Goal: Task Accomplishment & Management: Manage account settings

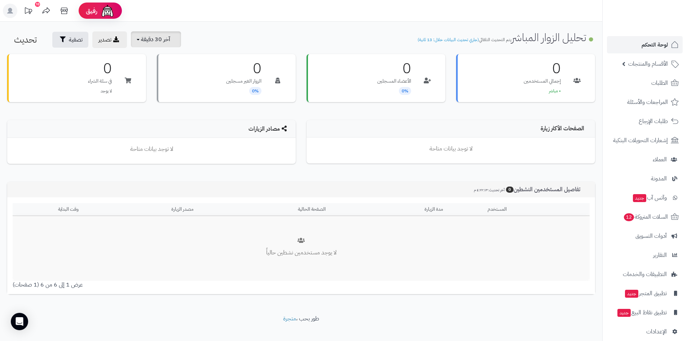
click at [144, 35] on button "آخر 30 دقيقة" at bounding box center [156, 39] width 50 height 16
click at [162, 84] on link "آخر 30 دقيقة" at bounding box center [159, 85] width 58 height 14
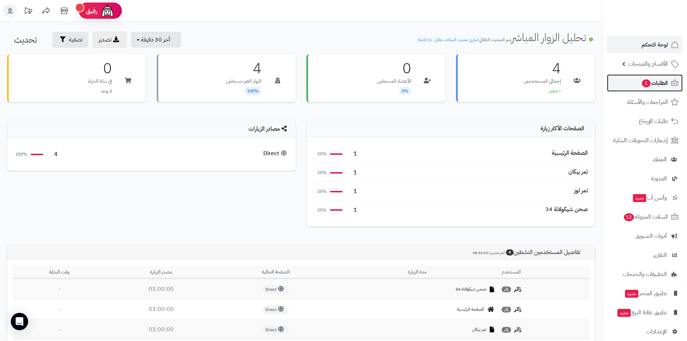
click at [646, 83] on span "1" at bounding box center [646, 83] width 9 height 8
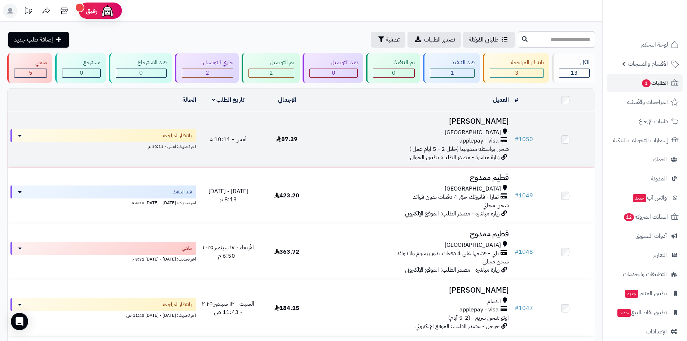
click at [477, 120] on h3 "Omar Alawaji" at bounding box center [414, 121] width 190 height 8
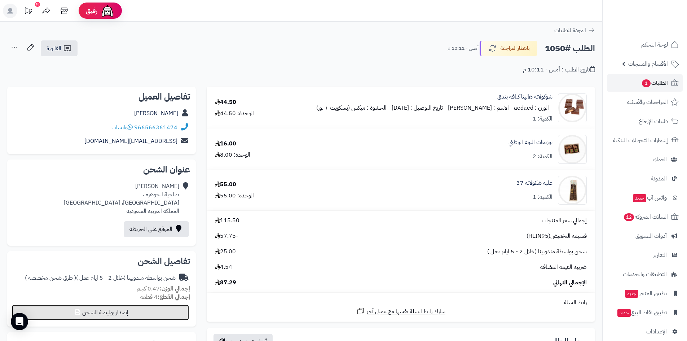
click at [140, 314] on button "إصدار بوليصة الشحن" at bounding box center [100, 312] width 177 height 16
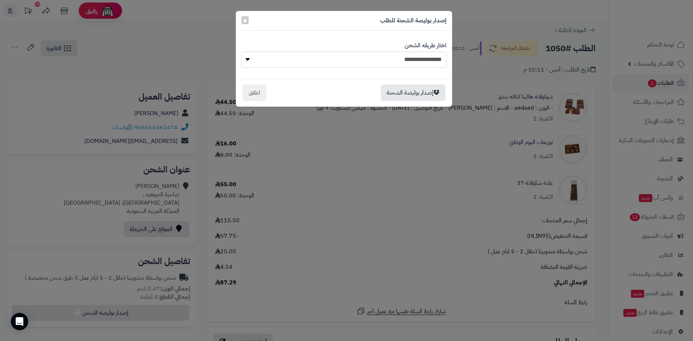
click at [367, 63] on select "**********" at bounding box center [343, 60] width 205 height 16
select select "***"
click at [241, 52] on select "**********" at bounding box center [343, 60] width 205 height 16
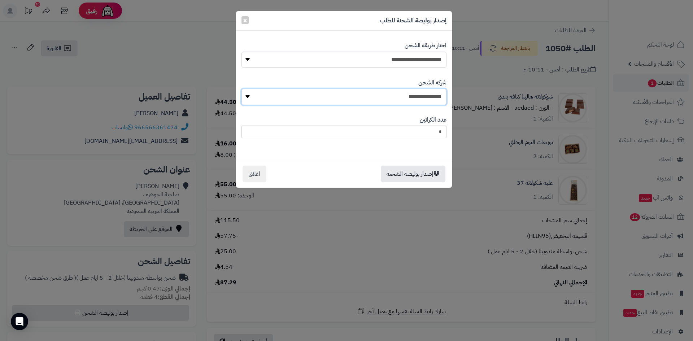
click at [371, 101] on select "**********" at bounding box center [343, 97] width 205 height 16
click at [245, 18] on span "×" at bounding box center [245, 19] width 4 height 11
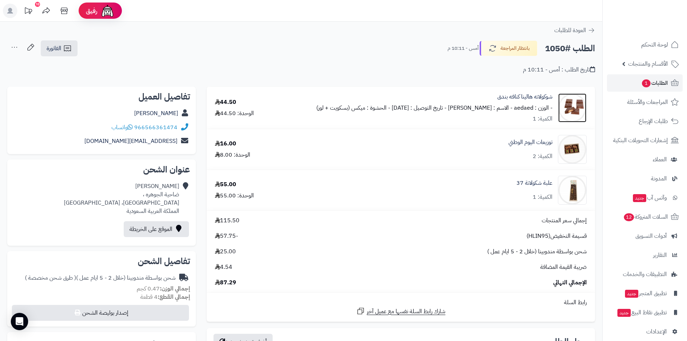
click at [573, 105] on img at bounding box center [572, 107] width 28 height 29
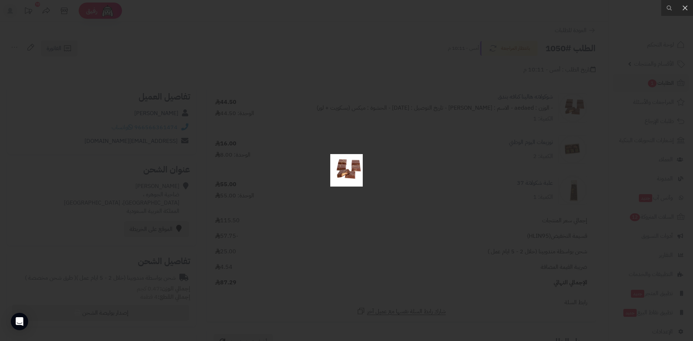
click at [58, 79] on div at bounding box center [346, 170] width 693 height 341
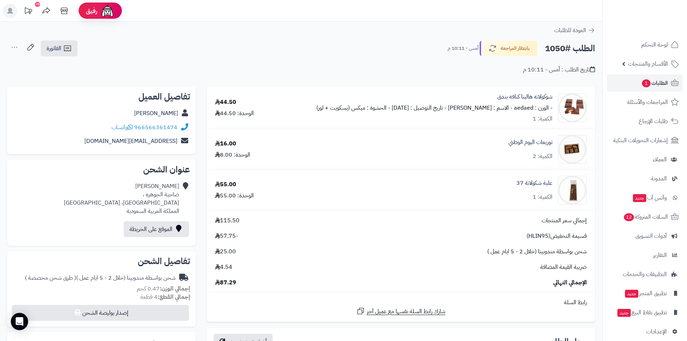
click at [91, 44] on div "الطلب #1050 بانتظار المراجعة أمس - 10:11 م الفاتورة طباعة الفاتورة إرسال الفاتو…" at bounding box center [301, 48] width 588 height 17
click at [60, 49] on span "الفاتورة" at bounding box center [54, 48] width 15 height 9
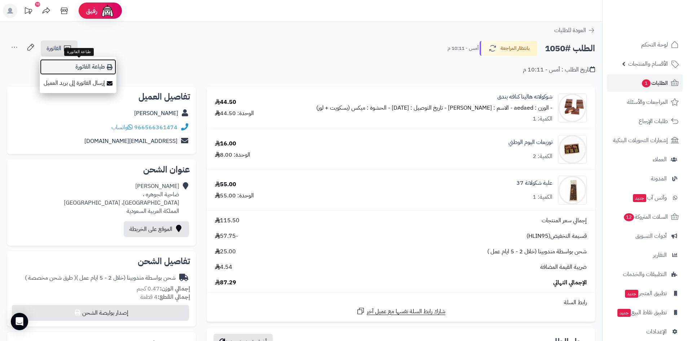
click at [78, 70] on link "طباعة الفاتورة" at bounding box center [78, 67] width 77 height 16
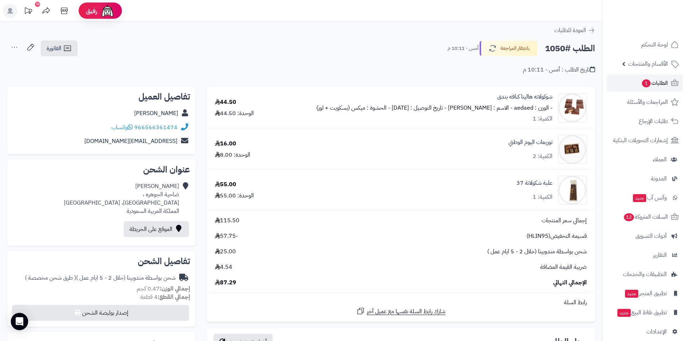
click at [430, 238] on div "قسيمة التخفيض(HLIN95) -57.75" at bounding box center [401, 236] width 383 height 8
click at [530, 97] on link "شوكولاته هالينا كنافه بندق" at bounding box center [525, 97] width 55 height 8
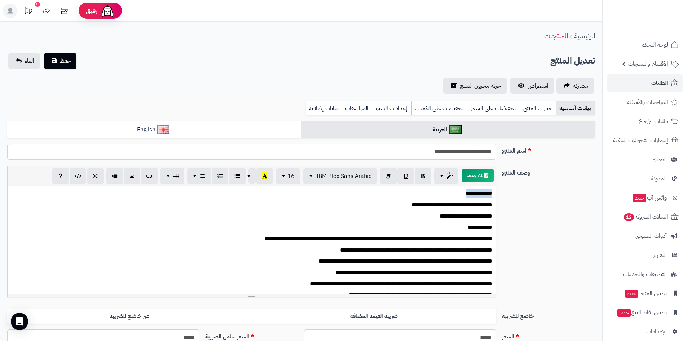
drag, startPoint x: 444, startPoint y: 192, endPoint x: 495, endPoint y: 192, distance: 50.1
click at [495, 192] on div "**********" at bounding box center [252, 240] width 488 height 108
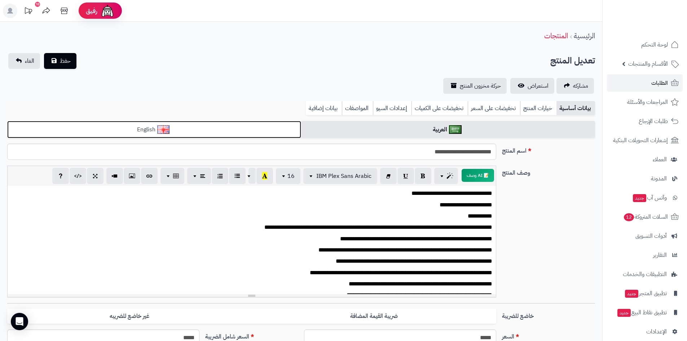
click at [168, 136] on link "English" at bounding box center [154, 130] width 294 height 18
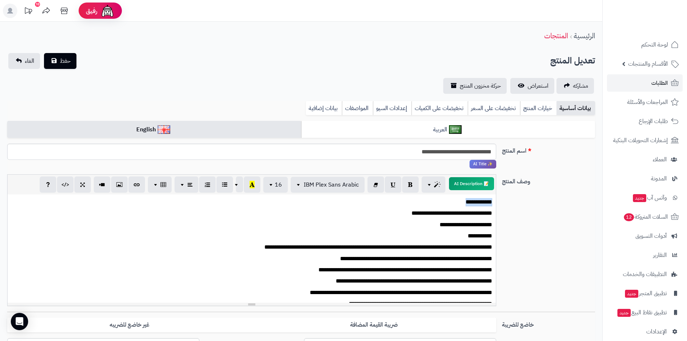
drag, startPoint x: 454, startPoint y: 205, endPoint x: 505, endPoint y: 204, distance: 51.2
click at [505, 204] on div "**********" at bounding box center [301, 242] width 594 height 137
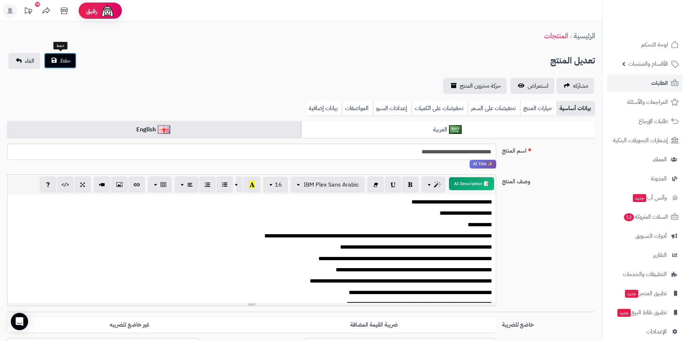
click at [66, 63] on span "حفظ" at bounding box center [65, 60] width 11 height 9
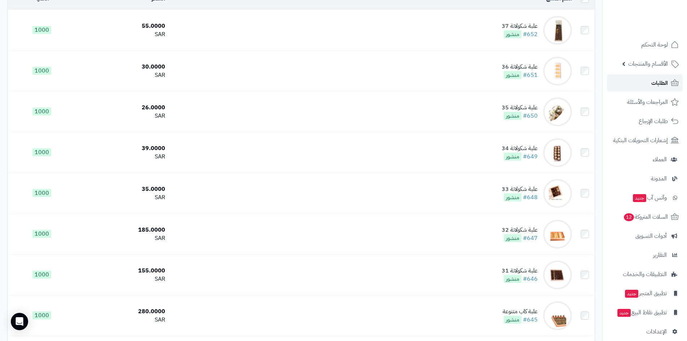
click at [647, 85] on link "الطلبات" at bounding box center [645, 82] width 76 height 17
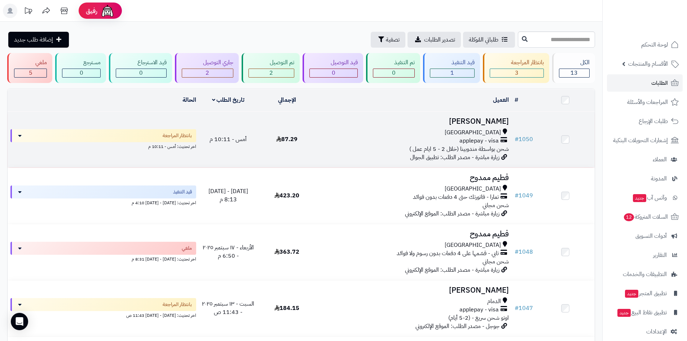
click at [471, 117] on h3 "[PERSON_NAME]" at bounding box center [414, 121] width 190 height 8
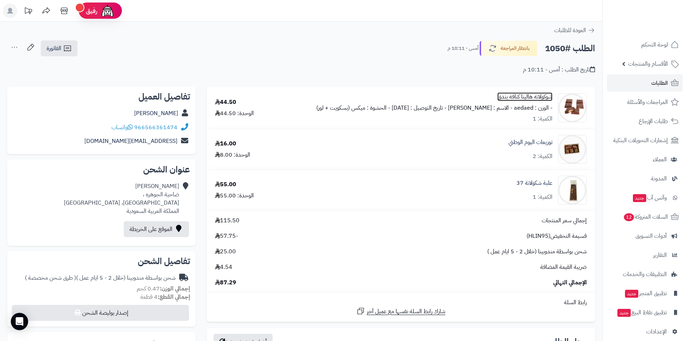
click at [525, 95] on link "شوكولاته هالينا كنافه بندق" at bounding box center [525, 97] width 55 height 8
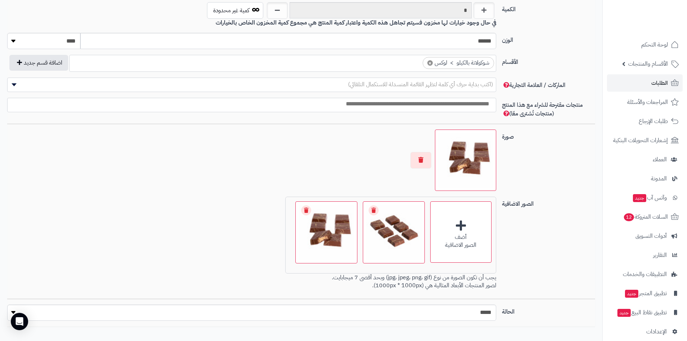
scroll to position [397, 0]
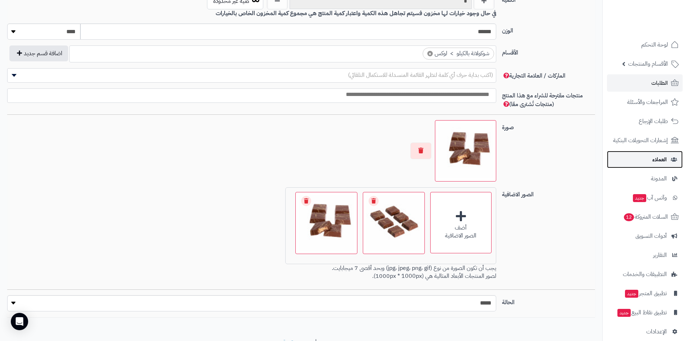
click at [658, 153] on link "العملاء" at bounding box center [645, 159] width 76 height 17
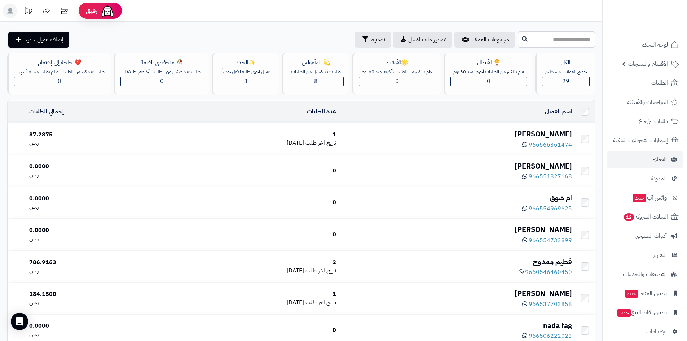
click at [417, 139] on div "[PERSON_NAME]" at bounding box center [457, 134] width 230 height 10
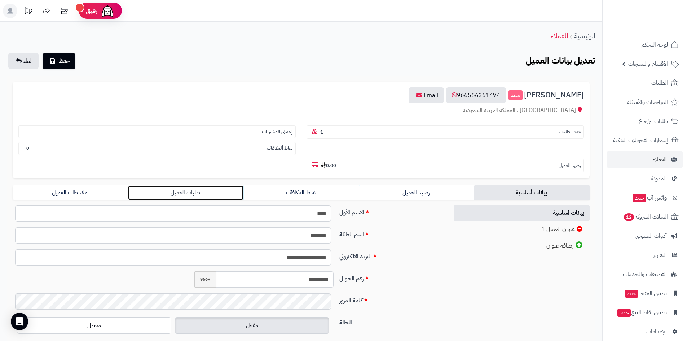
click at [193, 191] on link "طلبات العميل" at bounding box center [185, 192] width 115 height 14
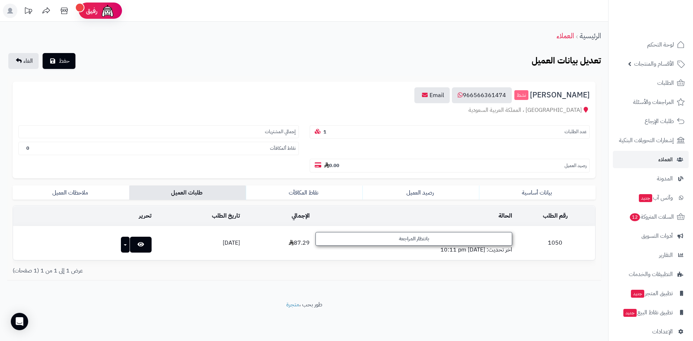
click at [453, 234] on div "بانتظار المراجعة" at bounding box center [413, 239] width 197 height 14
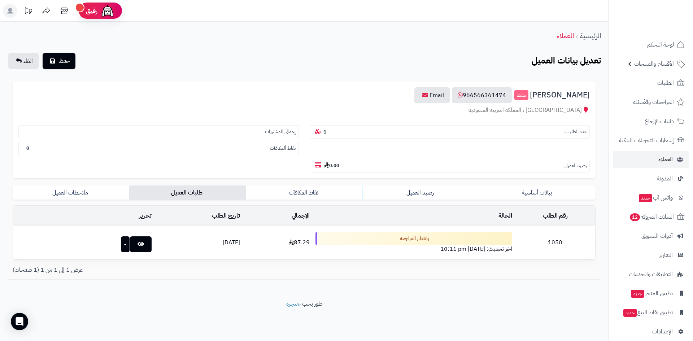
click at [398, 283] on div "**********" at bounding box center [304, 161] width 608 height 278
click at [137, 244] on icon at bounding box center [140, 244] width 6 height 6
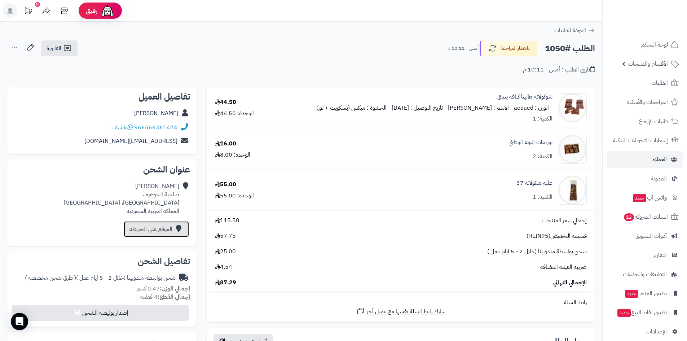
click at [159, 226] on link "الموقع على الخريطة" at bounding box center [156, 229] width 65 height 16
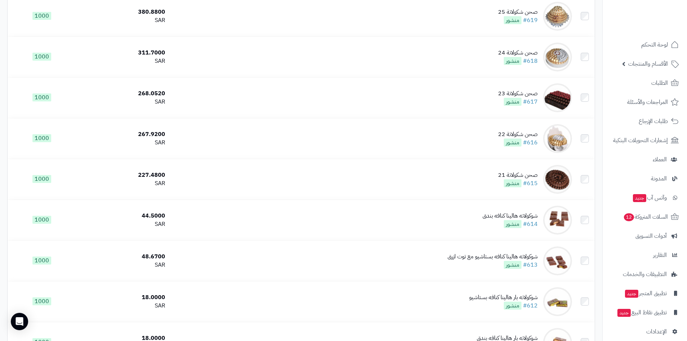
scroll to position [1551, 0]
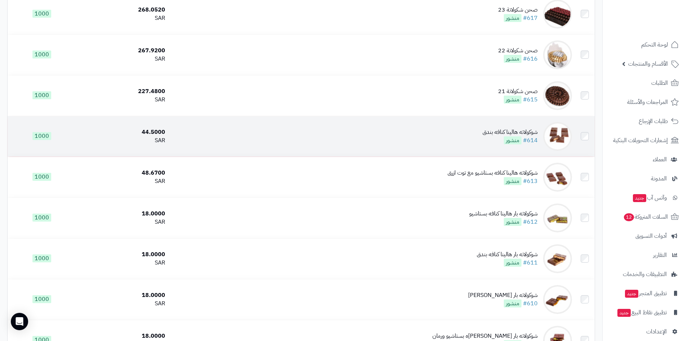
click at [525, 130] on div "شوكولاته هالينا كنافه بندق" at bounding box center [510, 132] width 55 height 8
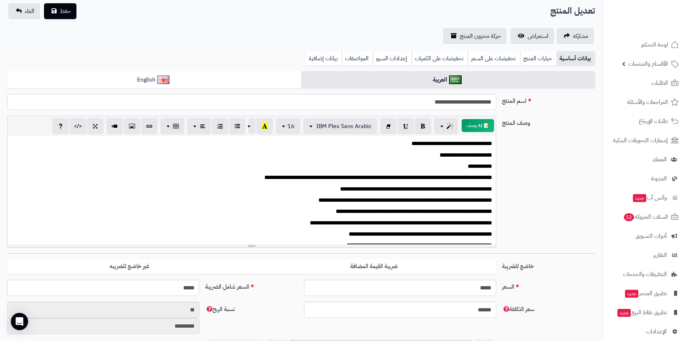
scroll to position [36, 0]
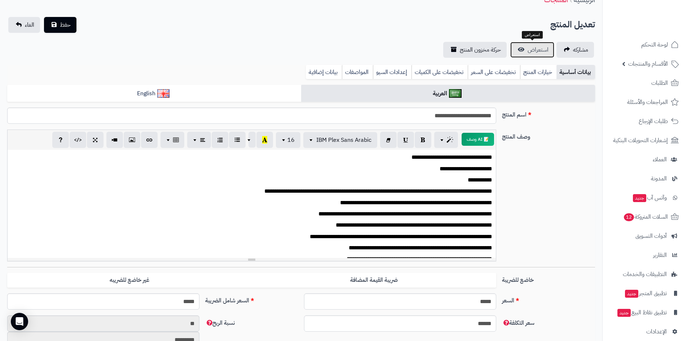
click at [539, 51] on span "استعراض" at bounding box center [538, 49] width 21 height 9
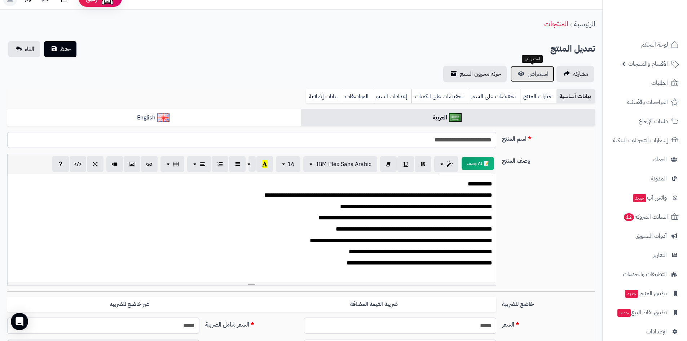
scroll to position [0, 0]
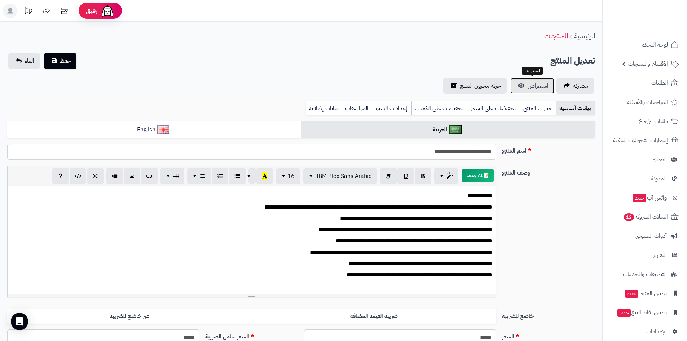
click at [531, 83] on span "استعراض" at bounding box center [538, 86] width 21 height 9
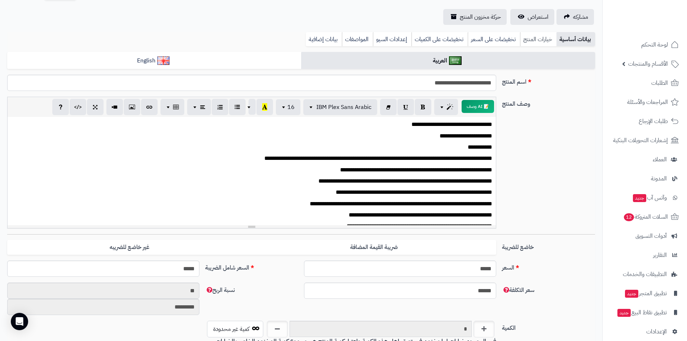
click at [539, 41] on link "خيارات المنتج" at bounding box center [538, 39] width 36 height 14
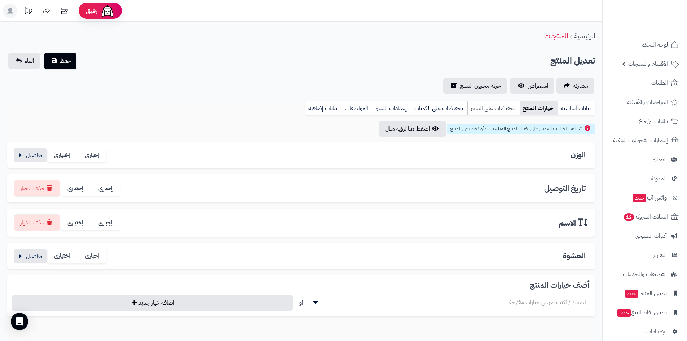
click at [498, 109] on link "تخفيضات على السعر" at bounding box center [494, 108] width 52 height 14
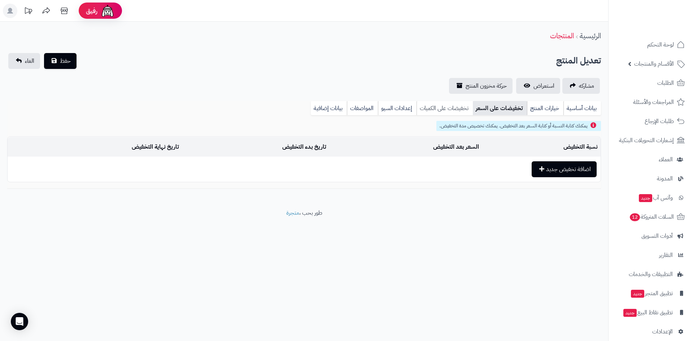
click at [454, 109] on link "تخفيضات على الكميات" at bounding box center [444, 108] width 56 height 14
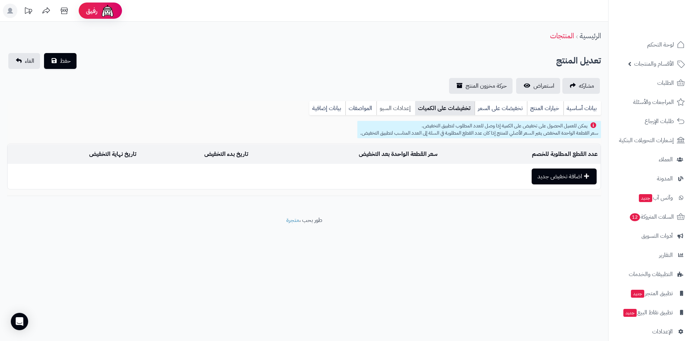
click at [395, 109] on link "إعدادات السيو" at bounding box center [395, 108] width 39 height 14
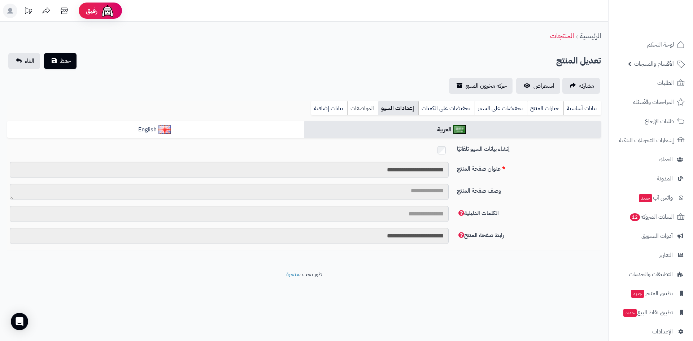
click at [364, 108] on link "المواصفات" at bounding box center [362, 108] width 31 height 14
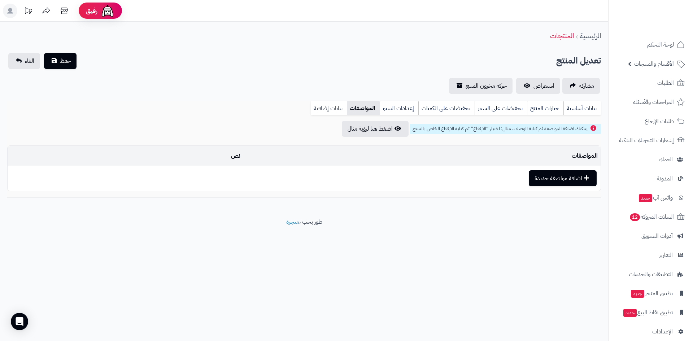
click at [332, 107] on link "بيانات إضافية" at bounding box center [329, 108] width 36 height 14
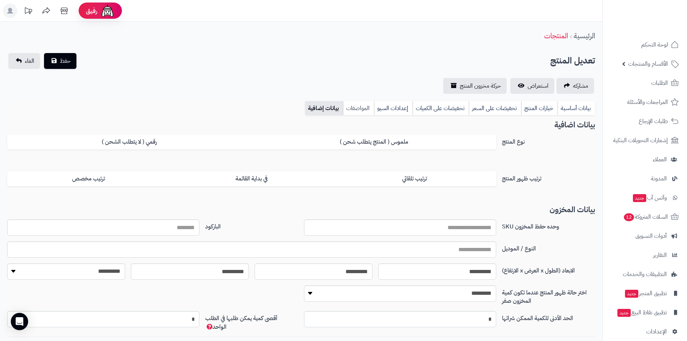
click at [360, 105] on link "المواصفات" at bounding box center [358, 108] width 31 height 14
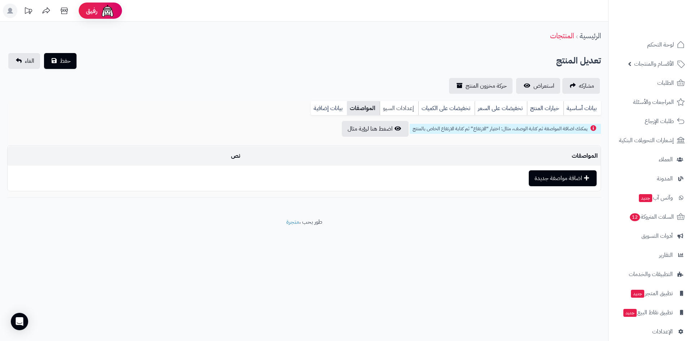
click at [392, 109] on link "إعدادات السيو" at bounding box center [399, 108] width 39 height 14
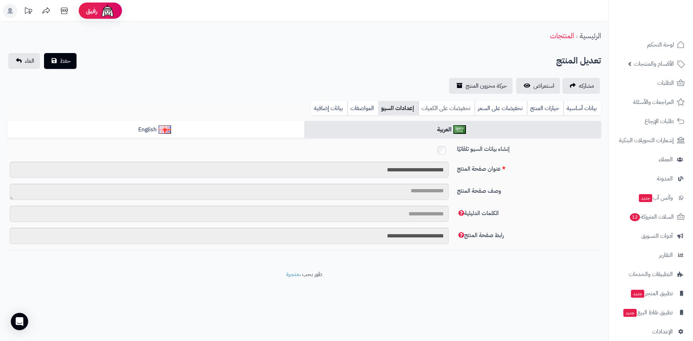
click at [439, 107] on link "تخفيضات على الكميات" at bounding box center [446, 108] width 56 height 14
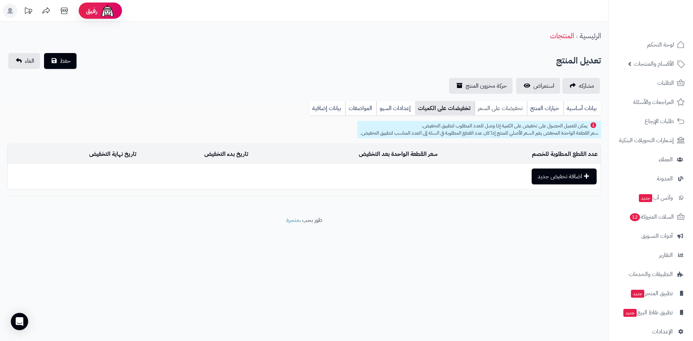
click at [488, 109] on link "تخفيضات على السعر" at bounding box center [500, 108] width 52 height 14
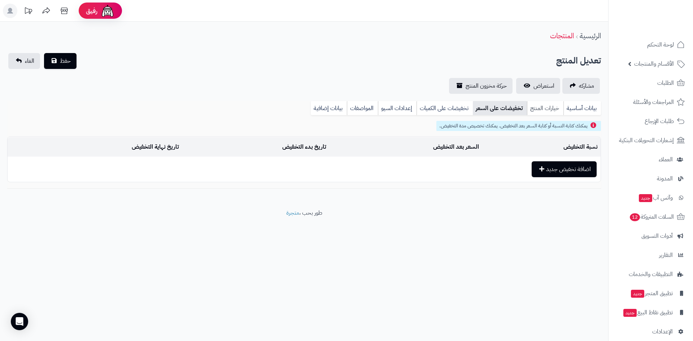
click at [546, 110] on link "خيارات المنتج" at bounding box center [545, 108] width 36 height 14
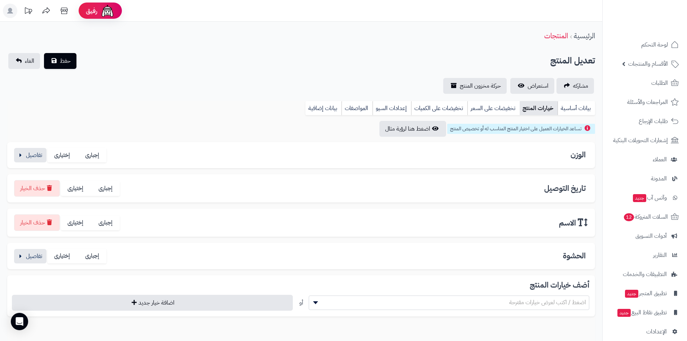
click at [558, 185] on h3 "تاريخ التوصيل" at bounding box center [566, 188] width 45 height 8
click at [79, 192] on label "إختيارى" at bounding box center [76, 188] width 30 height 15
click at [577, 106] on link "بيانات أساسية" at bounding box center [577, 108] width 38 height 14
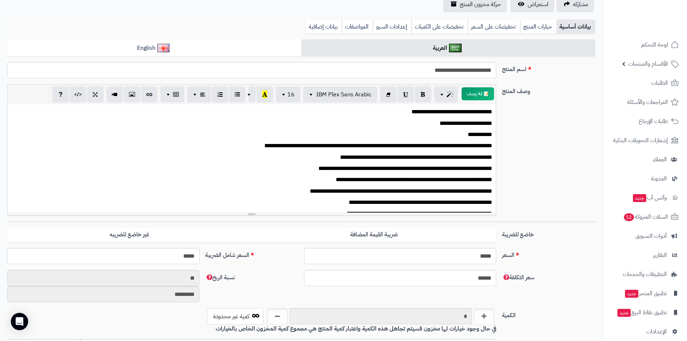
scroll to position [69, 0]
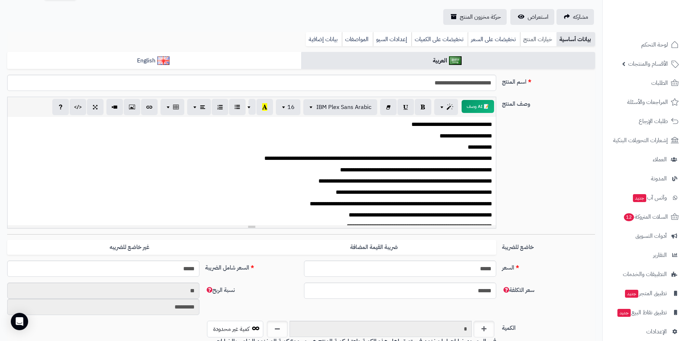
click at [540, 39] on link "خيارات المنتج" at bounding box center [538, 39] width 36 height 14
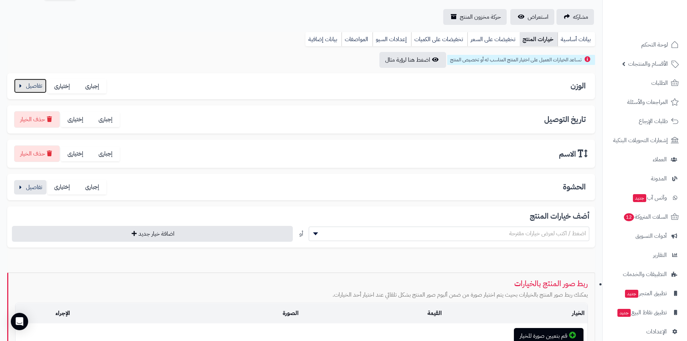
click at [28, 85] on button "button" at bounding box center [30, 86] width 32 height 14
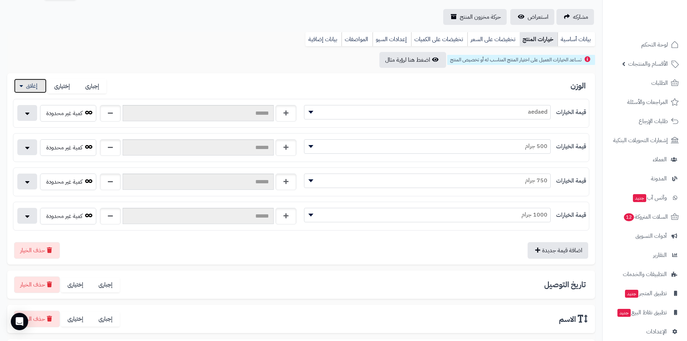
click at [28, 85] on button "button" at bounding box center [30, 86] width 32 height 14
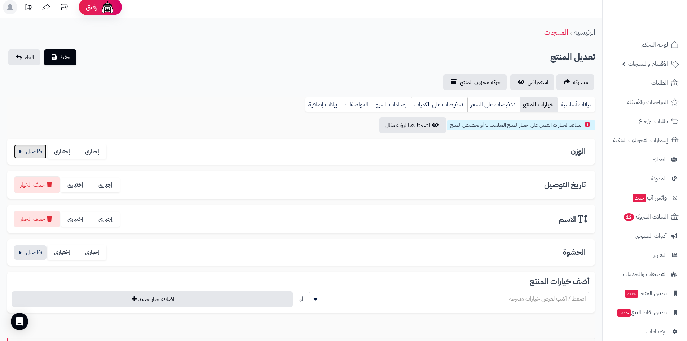
scroll to position [0, 0]
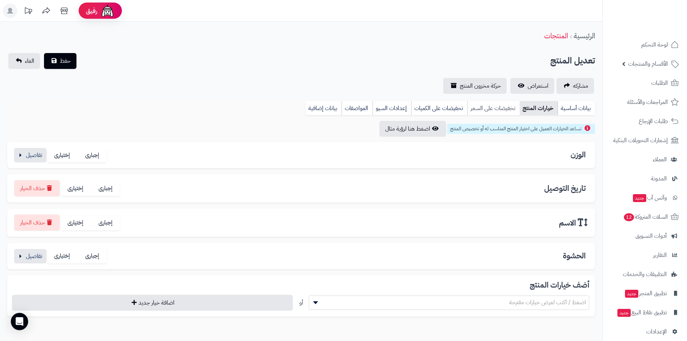
click at [496, 106] on link "تخفيضات على السعر" at bounding box center [494, 108] width 52 height 14
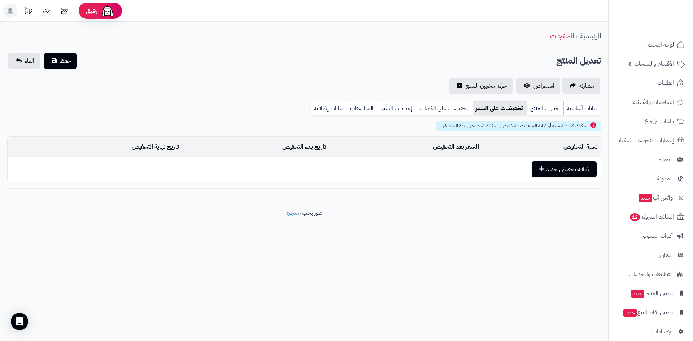
click at [449, 110] on link "تخفيضات على الكميات" at bounding box center [444, 108] width 56 height 14
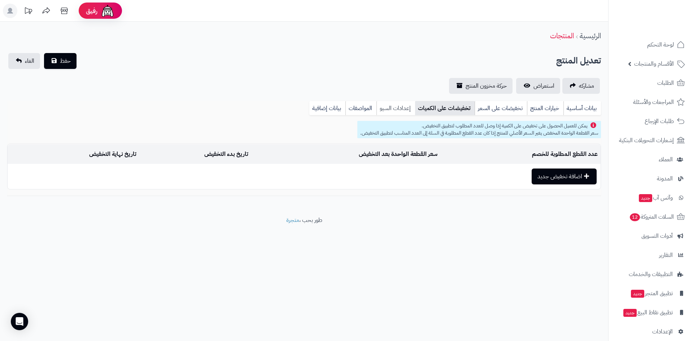
click at [403, 106] on link "إعدادات السيو" at bounding box center [395, 108] width 39 height 14
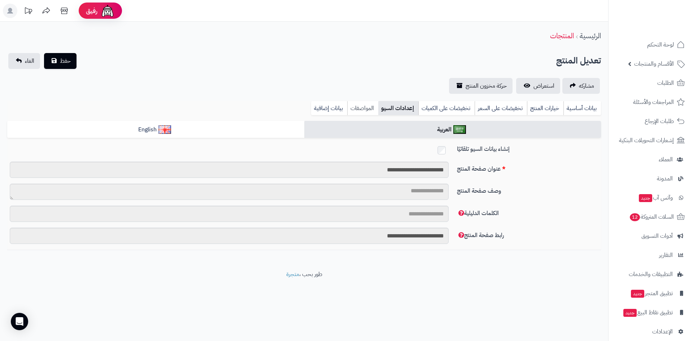
click at [369, 105] on link "المواصفات" at bounding box center [362, 108] width 31 height 14
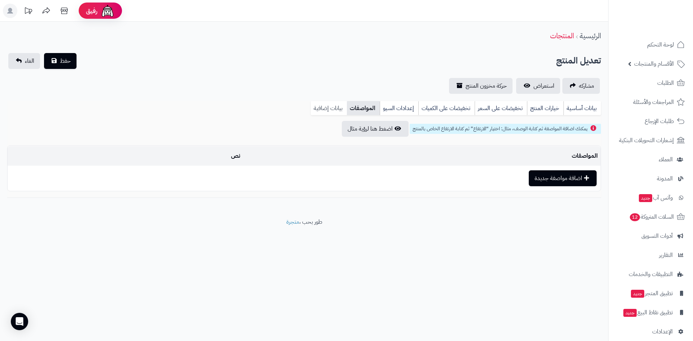
click at [329, 105] on link "بيانات إضافية" at bounding box center [329, 108] width 36 height 14
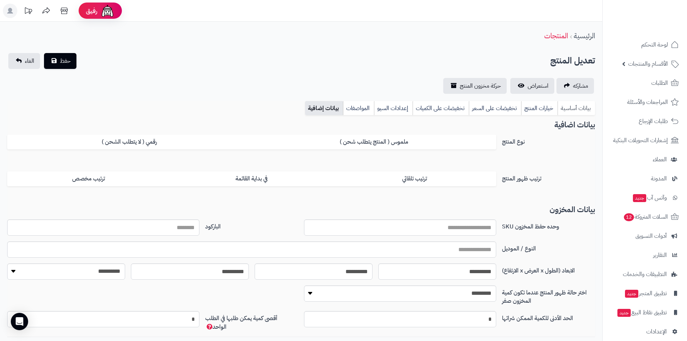
click at [575, 106] on link "بيانات أساسية" at bounding box center [577, 108] width 38 height 14
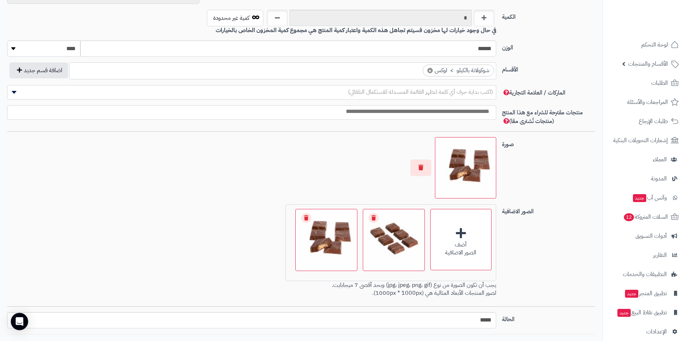
scroll to position [358, 0]
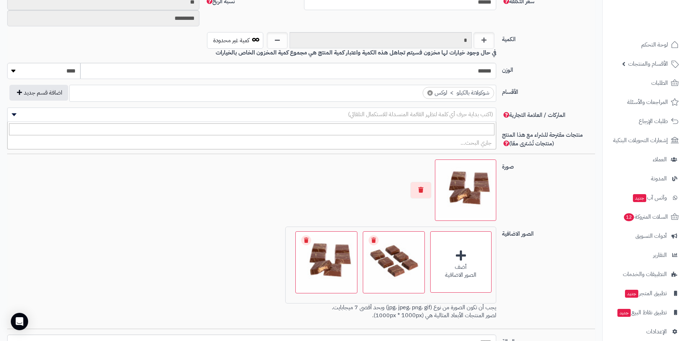
click at [311, 115] on span "(اكتب بداية حرف أي كلمة لتظهر القائمة المنسدلة للاستكمال التلقائي)" at bounding box center [252, 114] width 488 height 11
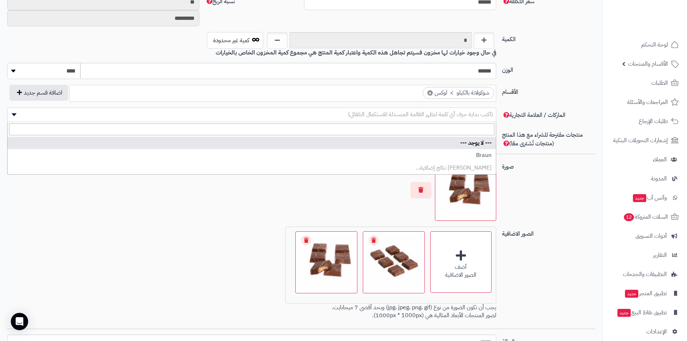
click at [311, 115] on span "(اكتب بداية حرف أي كلمة لتظهر القائمة المنسدلة للاستكمال التلقائي)" at bounding box center [252, 114] width 488 height 11
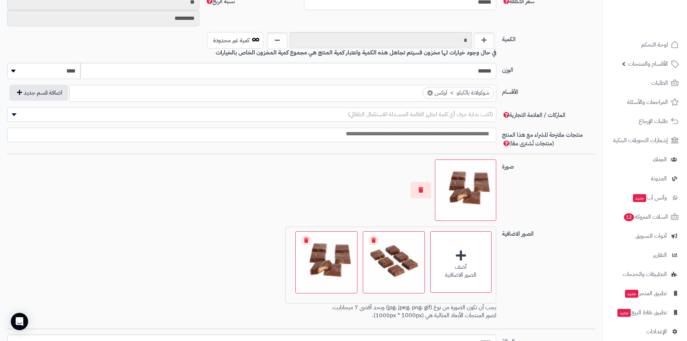
click at [338, 132] on input "search" at bounding box center [250, 134] width 488 height 8
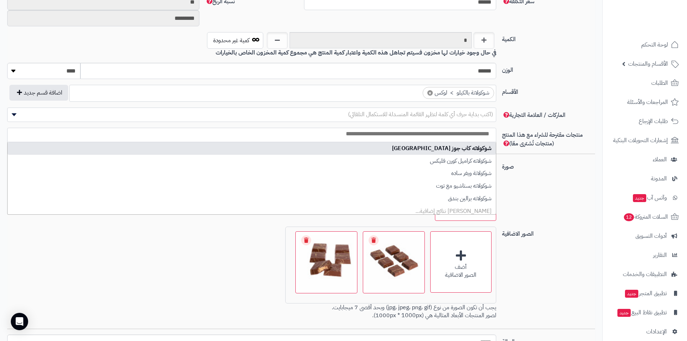
click at [338, 132] on input "search" at bounding box center [250, 134] width 488 height 8
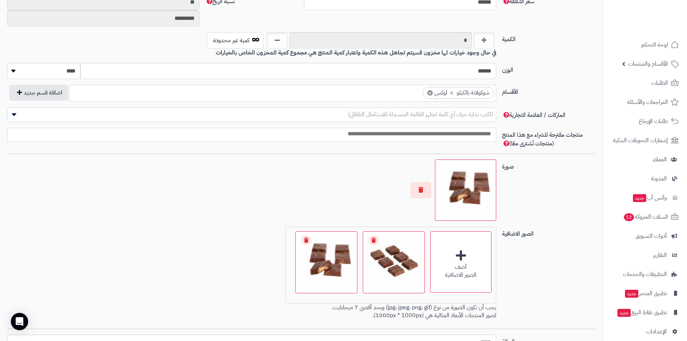
click at [338, 132] on input "search" at bounding box center [252, 134] width 488 height 8
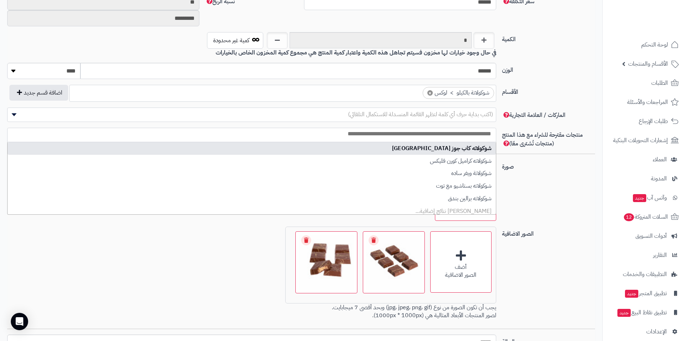
click at [338, 132] on input "search" at bounding box center [252, 134] width 488 height 8
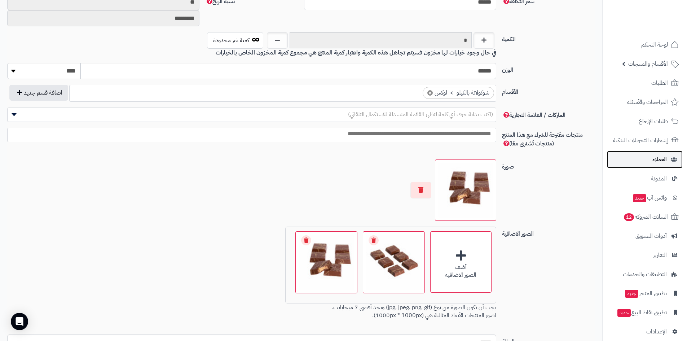
click at [654, 161] on span "العملاء" at bounding box center [660, 159] width 14 height 10
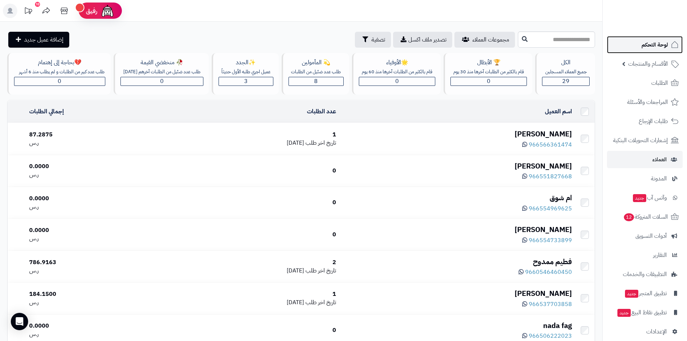
click at [654, 48] on span "لوحة التحكم" at bounding box center [655, 45] width 26 height 10
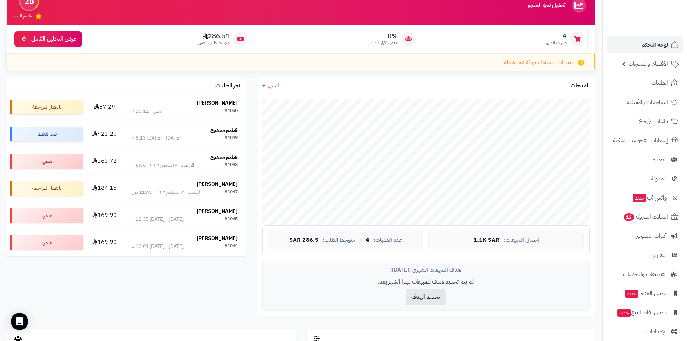
scroll to position [253, 0]
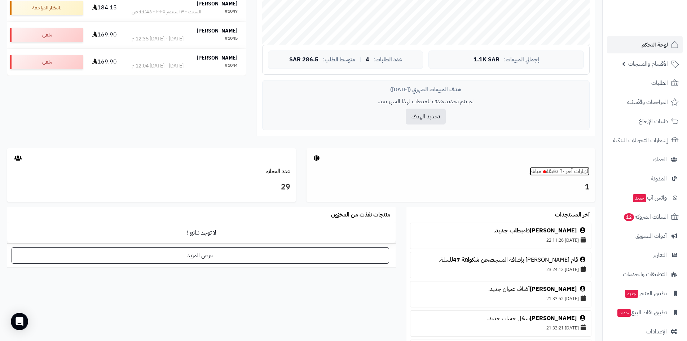
click at [574, 169] on link "الزيارات آخر ٦٠ دقيقة مباشر" at bounding box center [560, 171] width 60 height 9
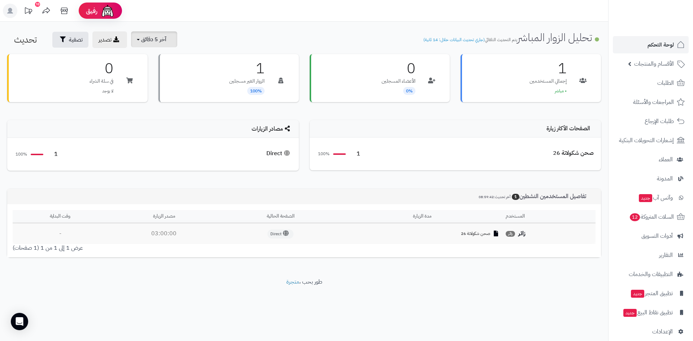
click at [160, 42] on span "آخر 5 دقائق" at bounding box center [153, 39] width 25 height 9
click at [161, 83] on link "آخر 30 دقيقة" at bounding box center [159, 85] width 58 height 14
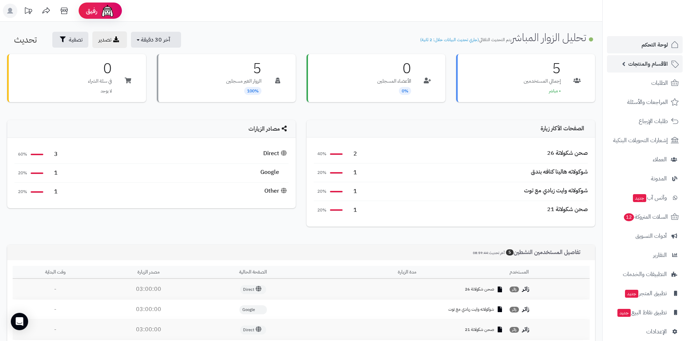
click at [661, 63] on span "الأقسام والمنتجات" at bounding box center [648, 64] width 40 height 10
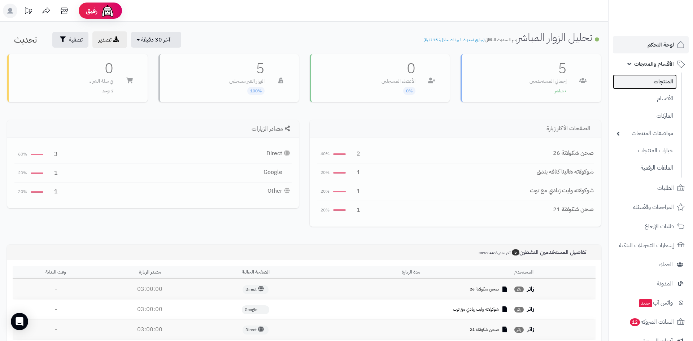
click at [654, 83] on link "المنتجات" at bounding box center [645, 81] width 64 height 15
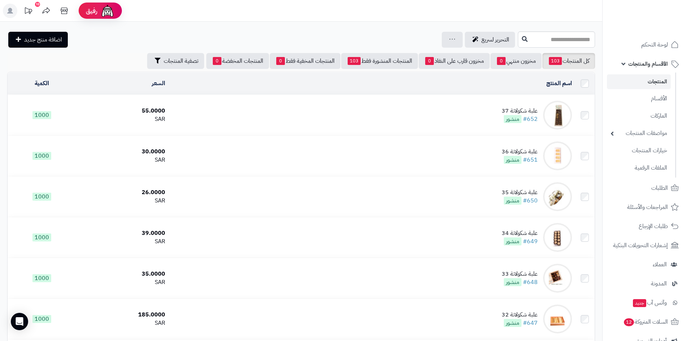
click at [357, 113] on td "علبة شكولاتة 37 #652 منشور" at bounding box center [371, 115] width 407 height 40
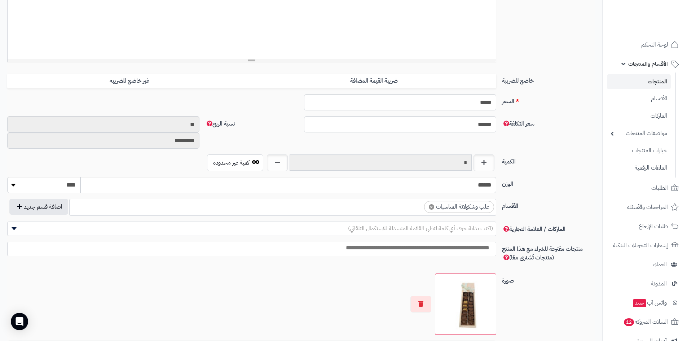
scroll to position [253, 0]
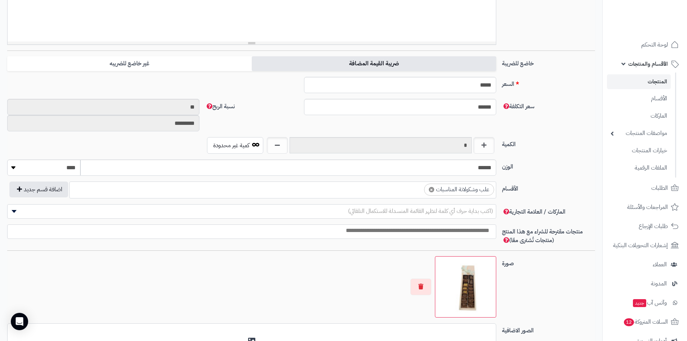
click at [394, 63] on label "ضريبة القيمة المضافة" at bounding box center [374, 63] width 245 height 15
type input "*****"
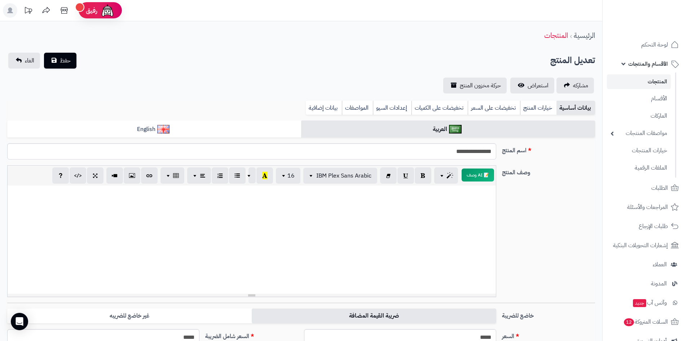
scroll to position [0, 0]
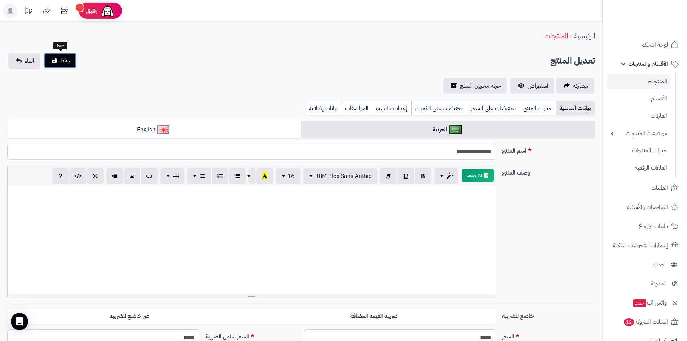
click at [73, 59] on button "حفظ" at bounding box center [60, 61] width 32 height 16
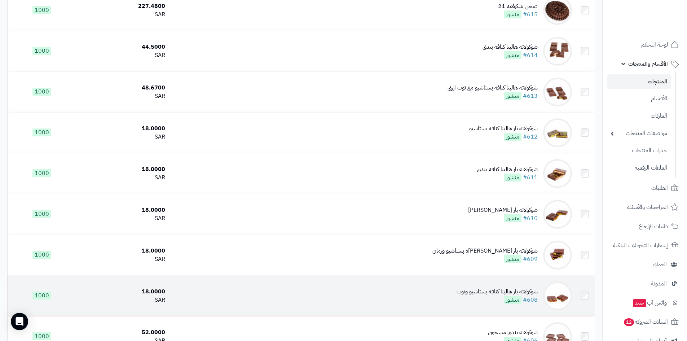
scroll to position [1624, 0]
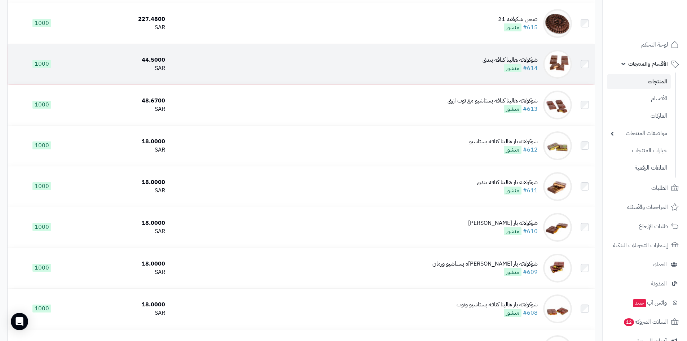
click at [504, 56] on div "شوكولاته هالينا كنافه بندق" at bounding box center [510, 60] width 55 height 8
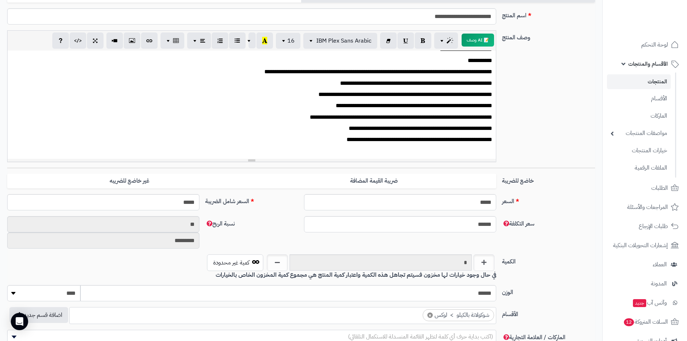
scroll to position [69, 0]
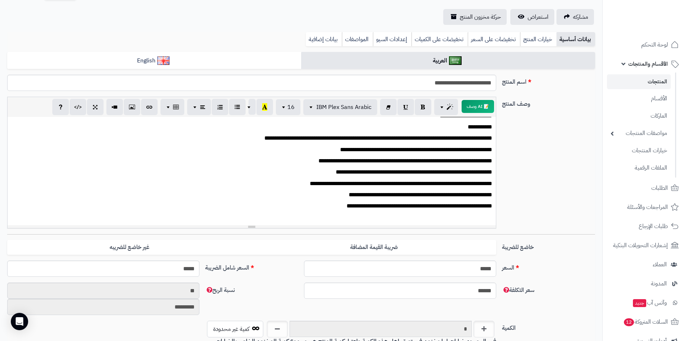
click at [401, 171] on p "**********" at bounding box center [255, 172] width 476 height 8
click at [388, 173] on p "**********" at bounding box center [255, 172] width 476 height 8
